Goal: Transaction & Acquisition: Purchase product/service

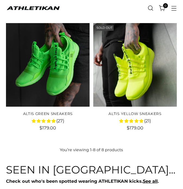
scroll to position [408, 0]
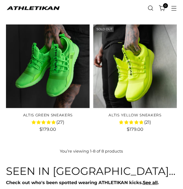
click at [0, 0] on img "ALTIS Yellow Sneakers" at bounding box center [0, 0] width 0 height 0
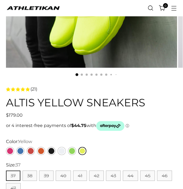
scroll to position [129, 0]
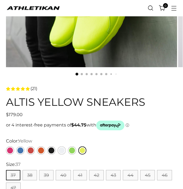
click at [82, 150] on link "Yellow" at bounding box center [82, 150] width 8 height 8
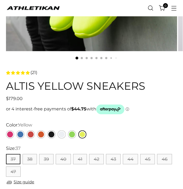
scroll to position [147, 0]
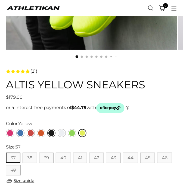
click at [51, 135] on link "Black" at bounding box center [51, 133] width 8 height 8
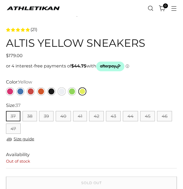
scroll to position [190, 0]
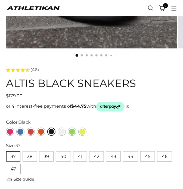
scroll to position [147, 0]
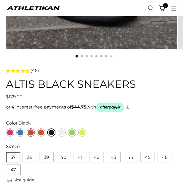
click at [33, 135] on link "Red" at bounding box center [31, 133] width 8 height 8
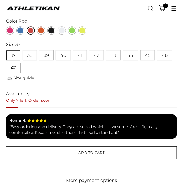
scroll to position [250, 0]
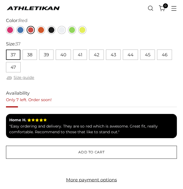
click at [18, 77] on link "Size guide" at bounding box center [20, 77] width 28 height 7
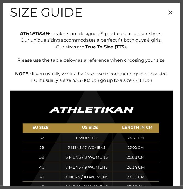
scroll to position [2, 0]
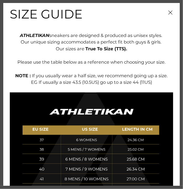
click at [170, 13] on icon "Close" at bounding box center [170, 12] width 4 height 4
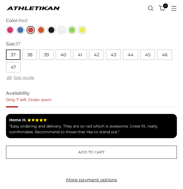
scroll to position [0, 0]
click at [81, 56] on button "41" at bounding box center [80, 54] width 14 height 10
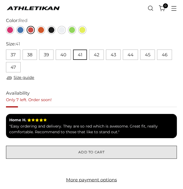
click at [145, 154] on button "Add to cart" at bounding box center [91, 152] width 171 height 13
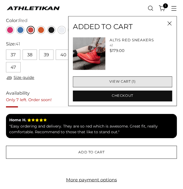
click at [150, 83] on link "View cart (1)" at bounding box center [122, 81] width 99 height 11
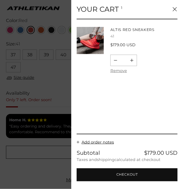
click at [175, 11] on icon "Close" at bounding box center [175, 9] width 4 height 4
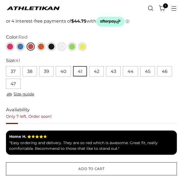
scroll to position [233, 0]
click at [62, 47] on link "White" at bounding box center [62, 46] width 8 height 8
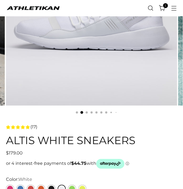
scroll to position [102, 0]
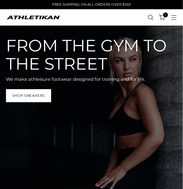
click at [161, 14] on icon "Open cart modal" at bounding box center [162, 17] width 7 height 7
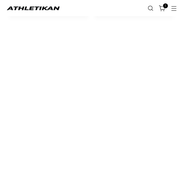
scroll to position [913, 0]
